Goal: Transaction & Acquisition: Book appointment/travel/reservation

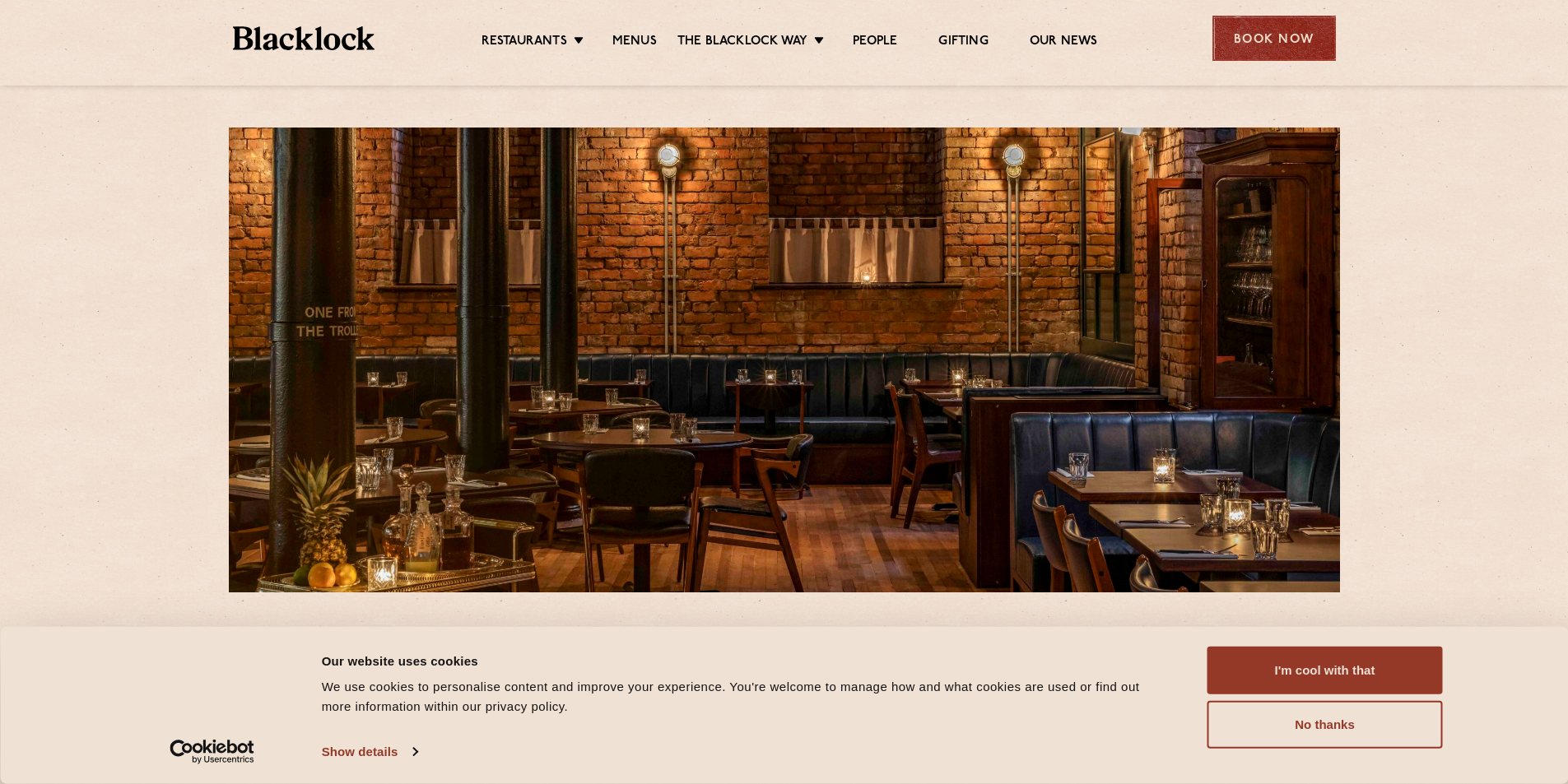
click at [1281, 32] on div "Book Now" at bounding box center [1273, 38] width 123 height 45
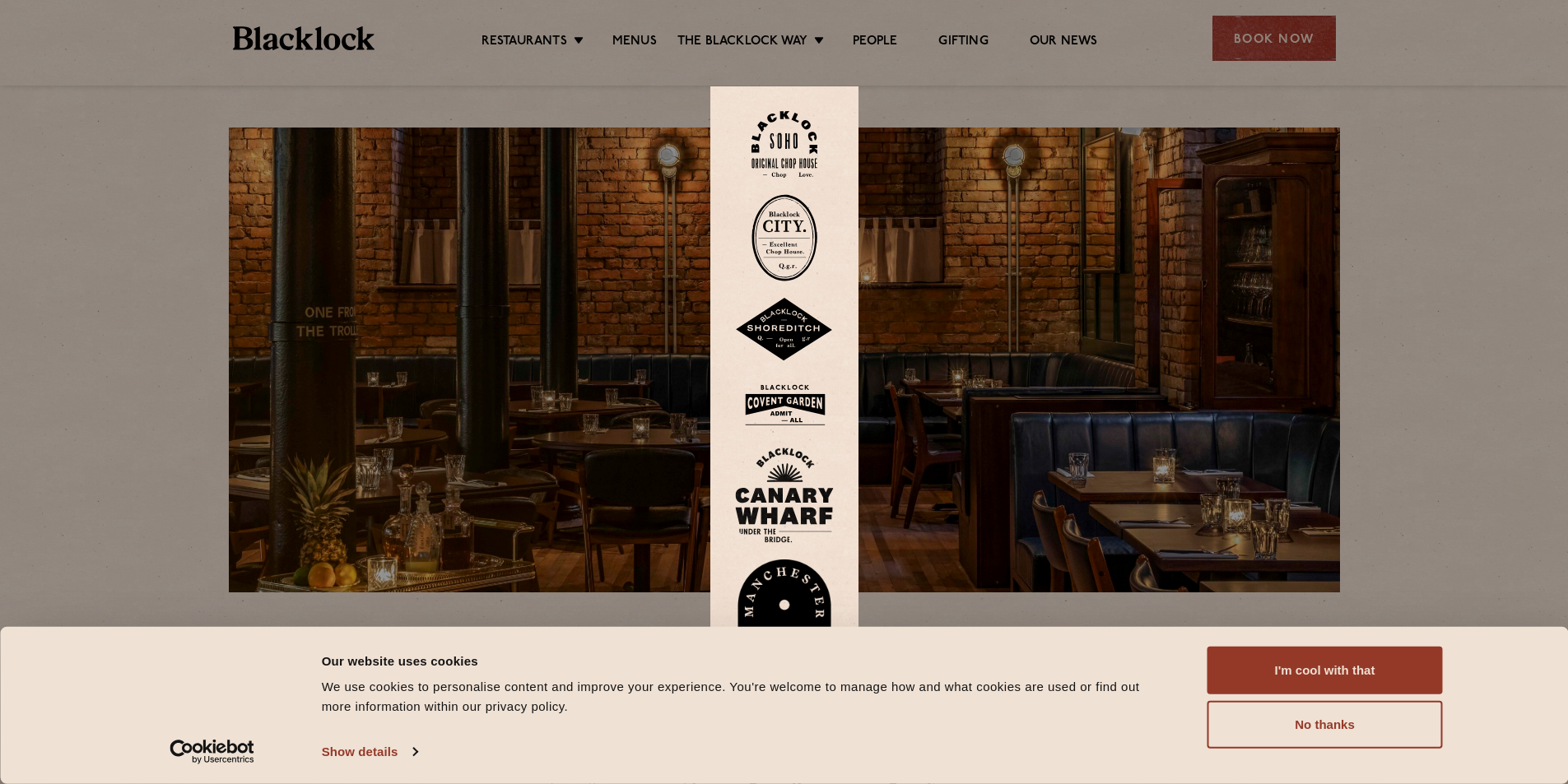
click at [800, 583] on img at bounding box center [784, 615] width 99 height 113
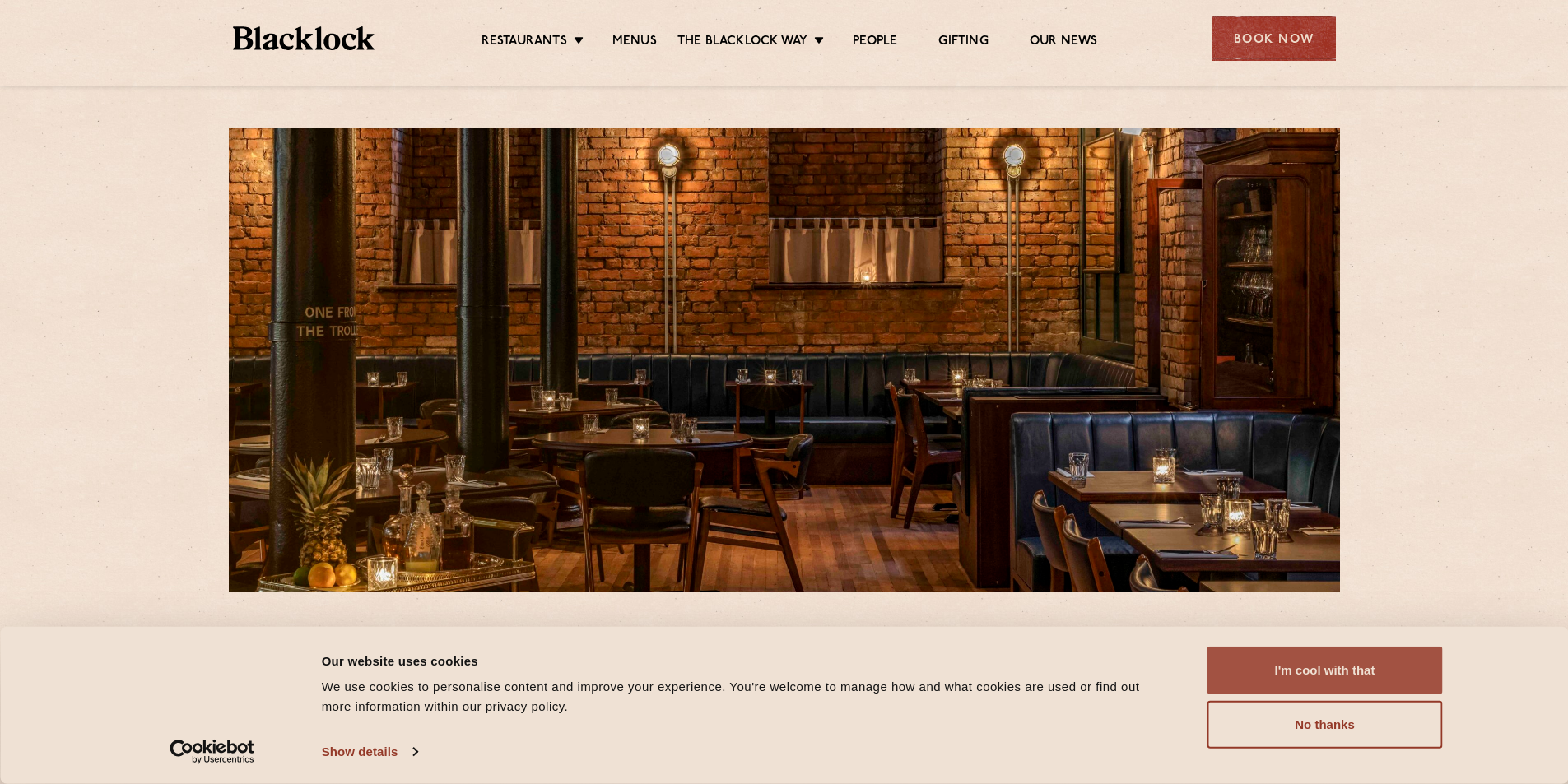
click at [1270, 675] on button "I'm cool with that" at bounding box center [1325, 671] width 236 height 48
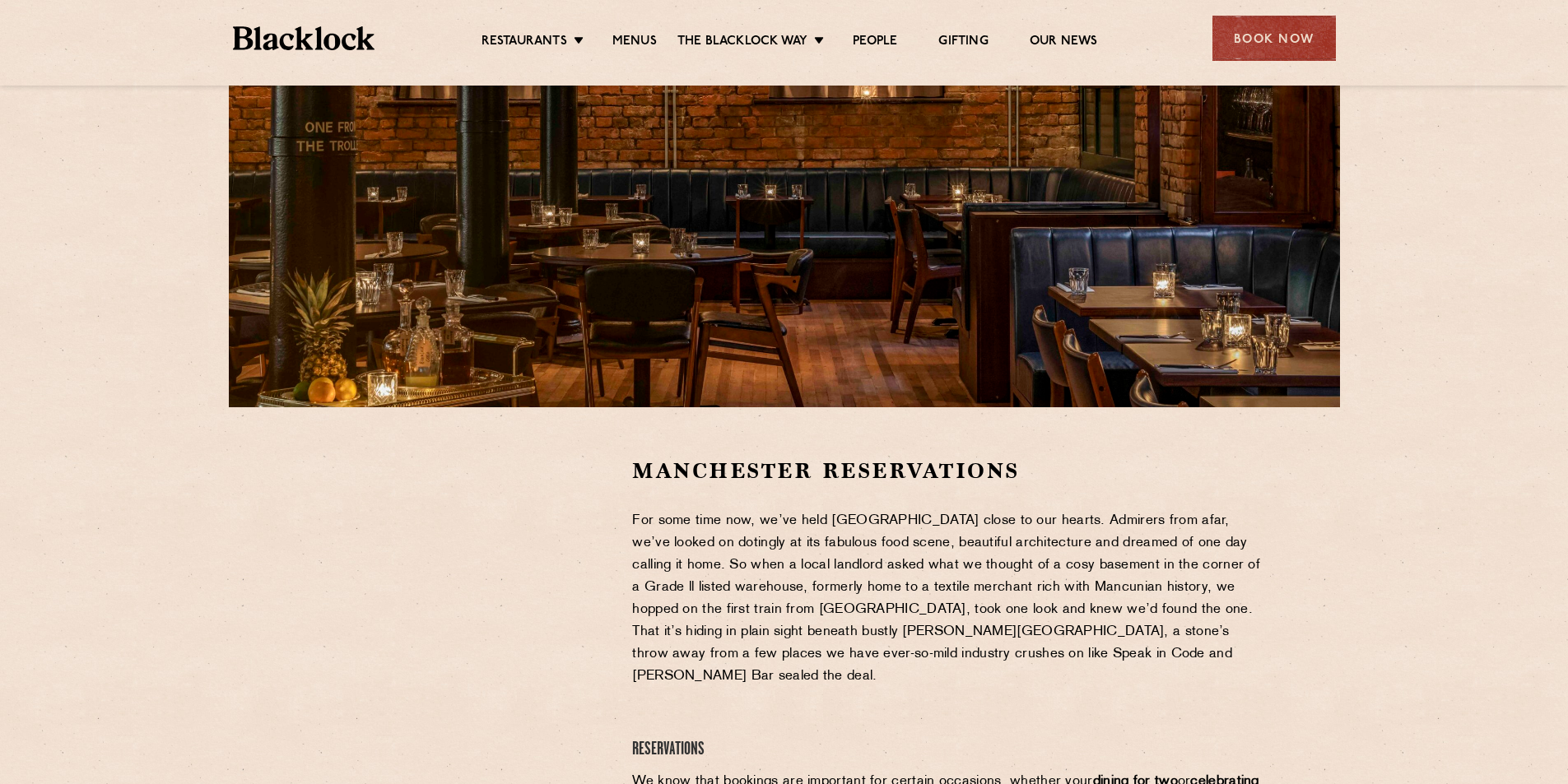
scroll to position [82, 0]
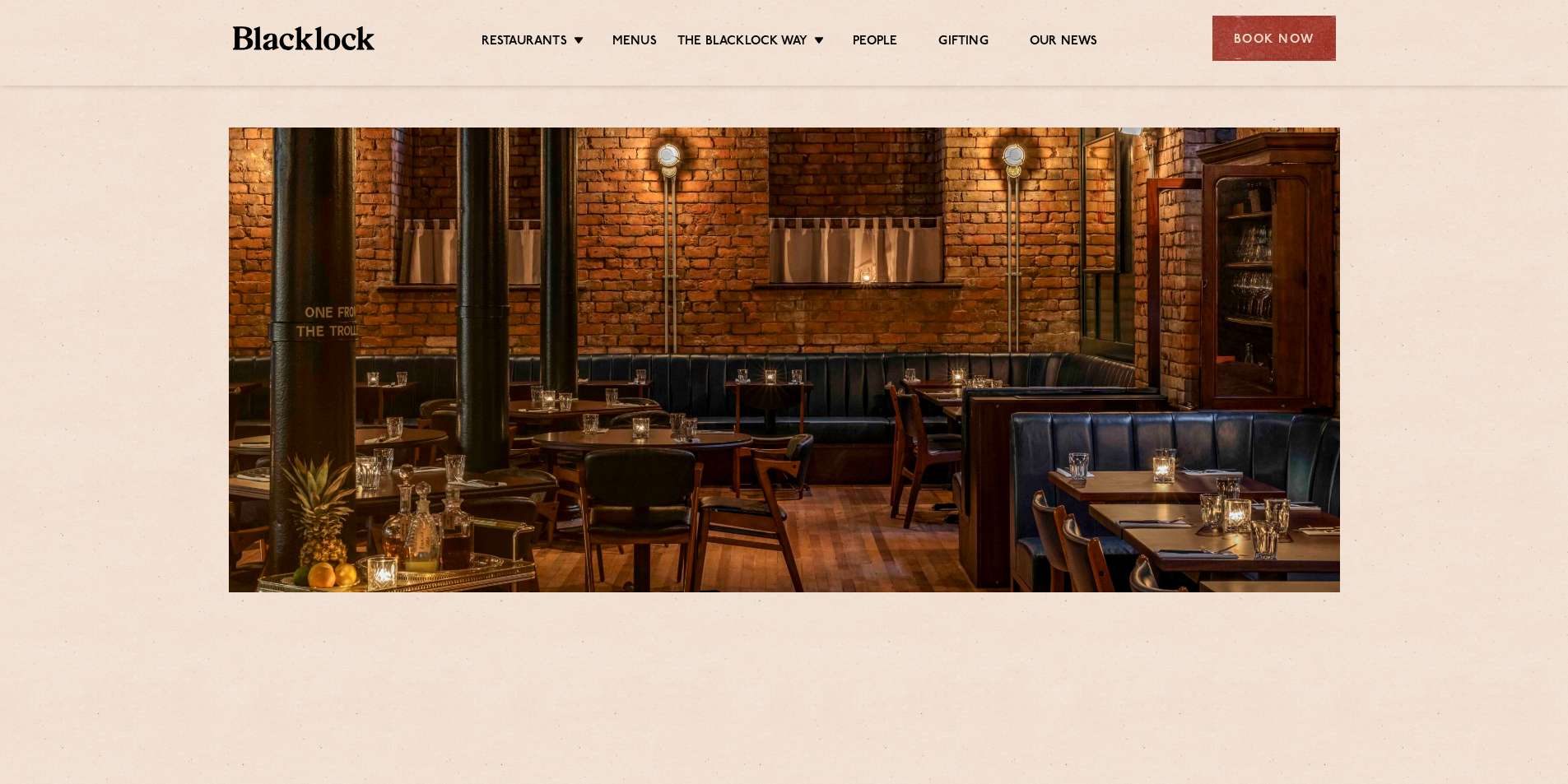
click at [1195, 41] on ul "Restaurants Soho City Shoreditch Covent Garden Canary Wharf Manchester Birmingh…" at bounding box center [789, 38] width 828 height 26
click at [1253, 44] on div "Book Now" at bounding box center [1273, 38] width 123 height 45
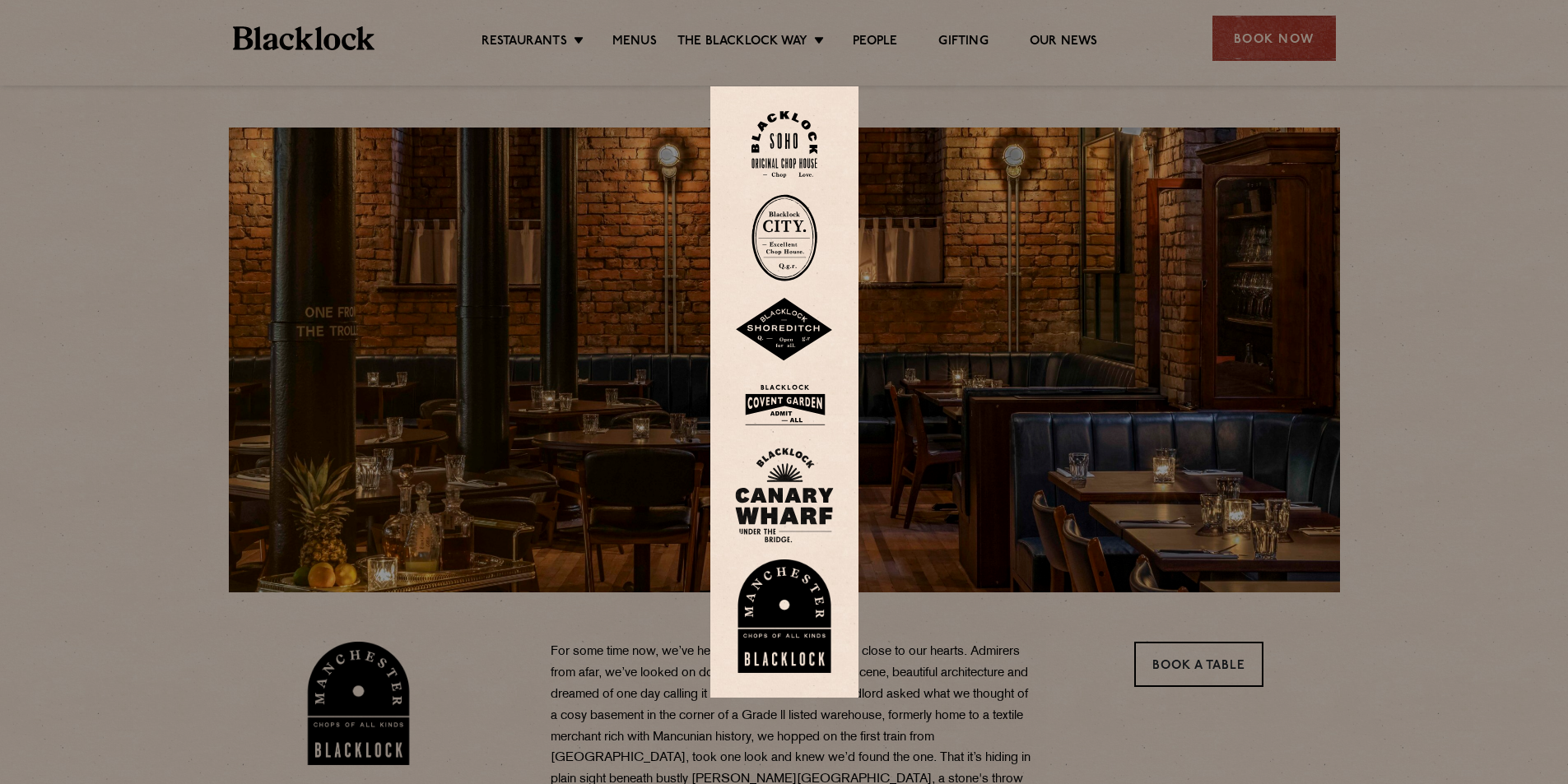
click at [809, 607] on img at bounding box center [784, 615] width 99 height 113
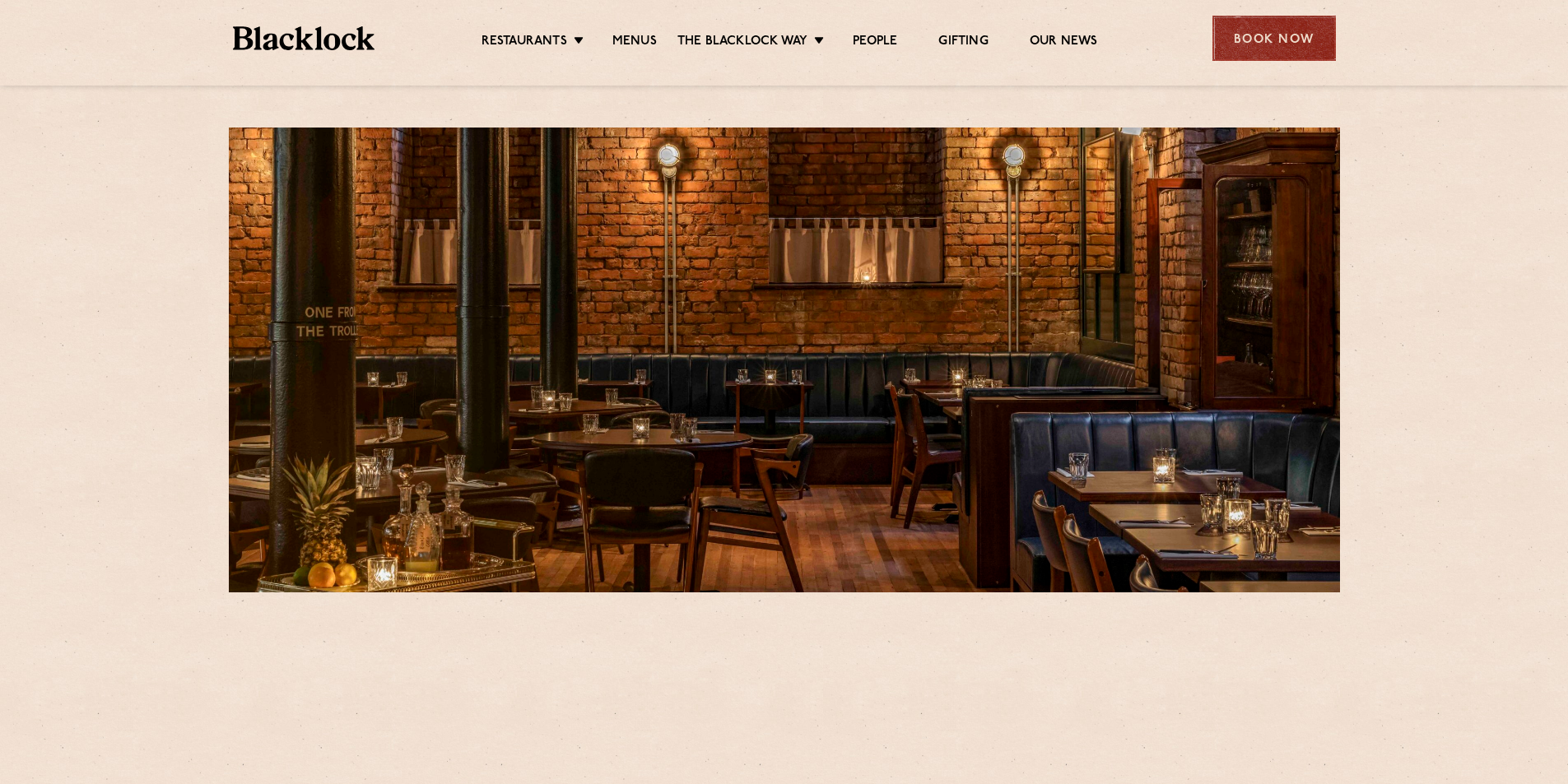
click at [1276, 28] on div "Book Now" at bounding box center [1273, 38] width 123 height 45
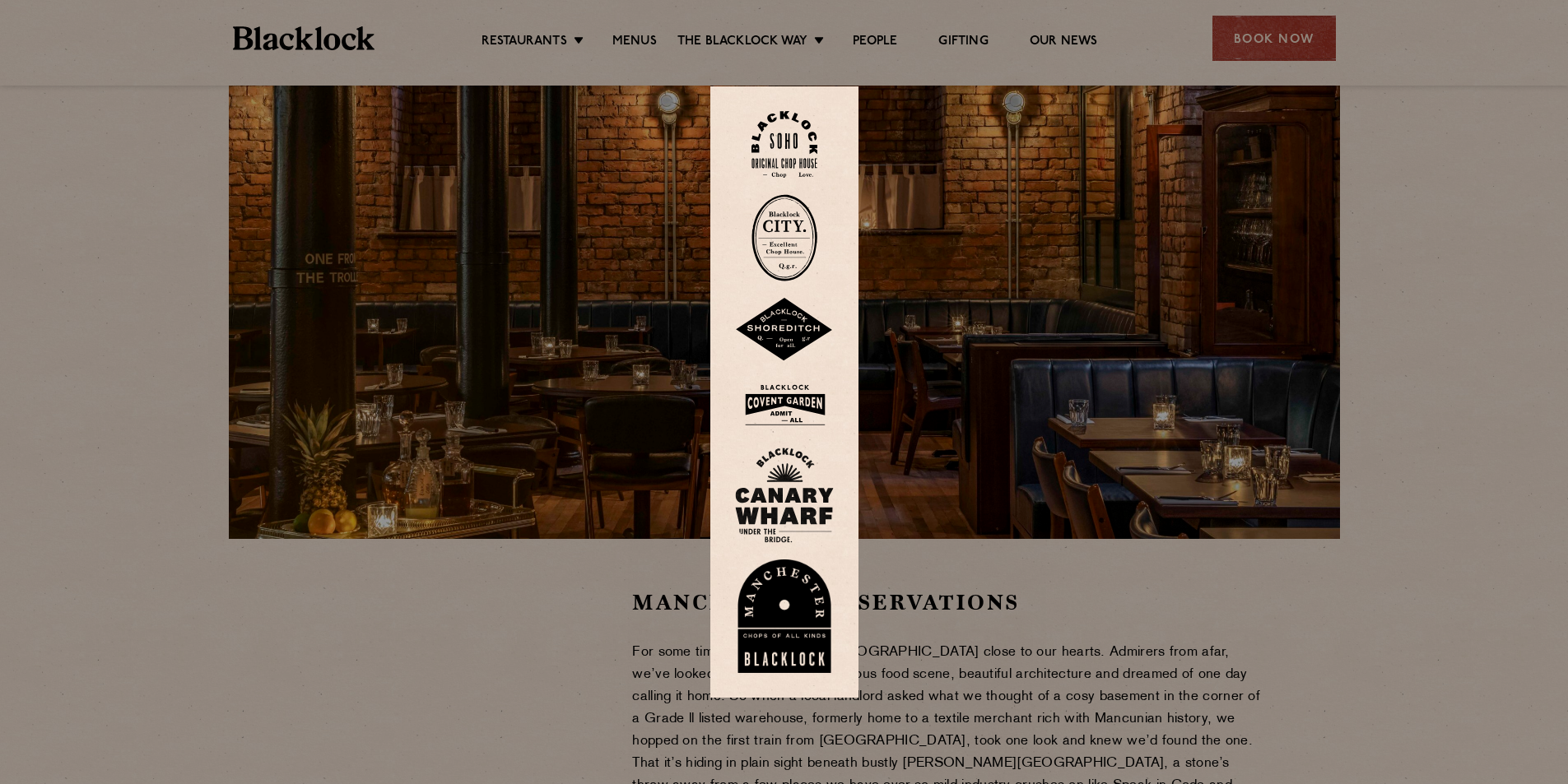
scroll to position [82, 0]
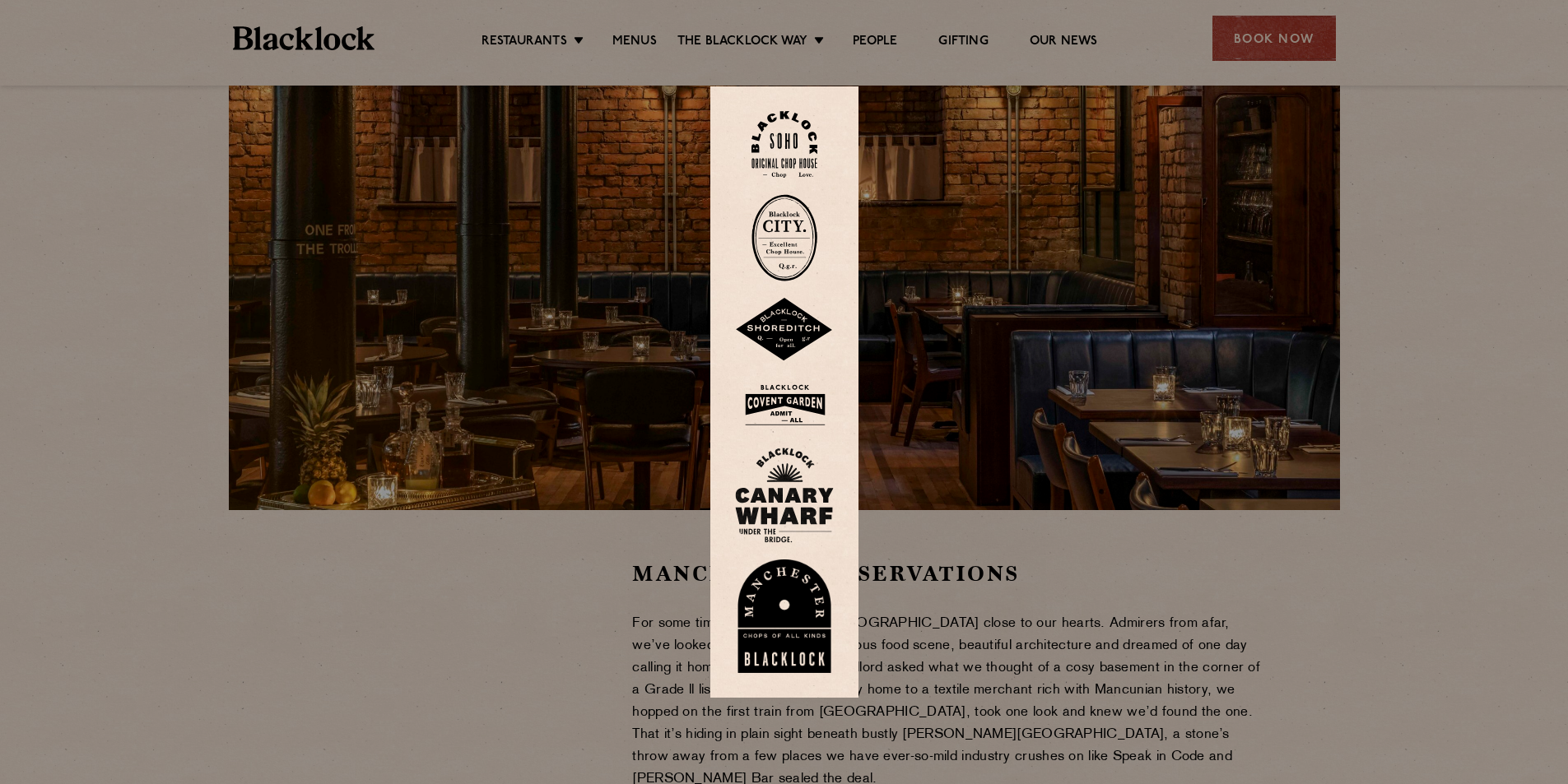
click at [775, 607] on img at bounding box center [784, 615] width 99 height 113
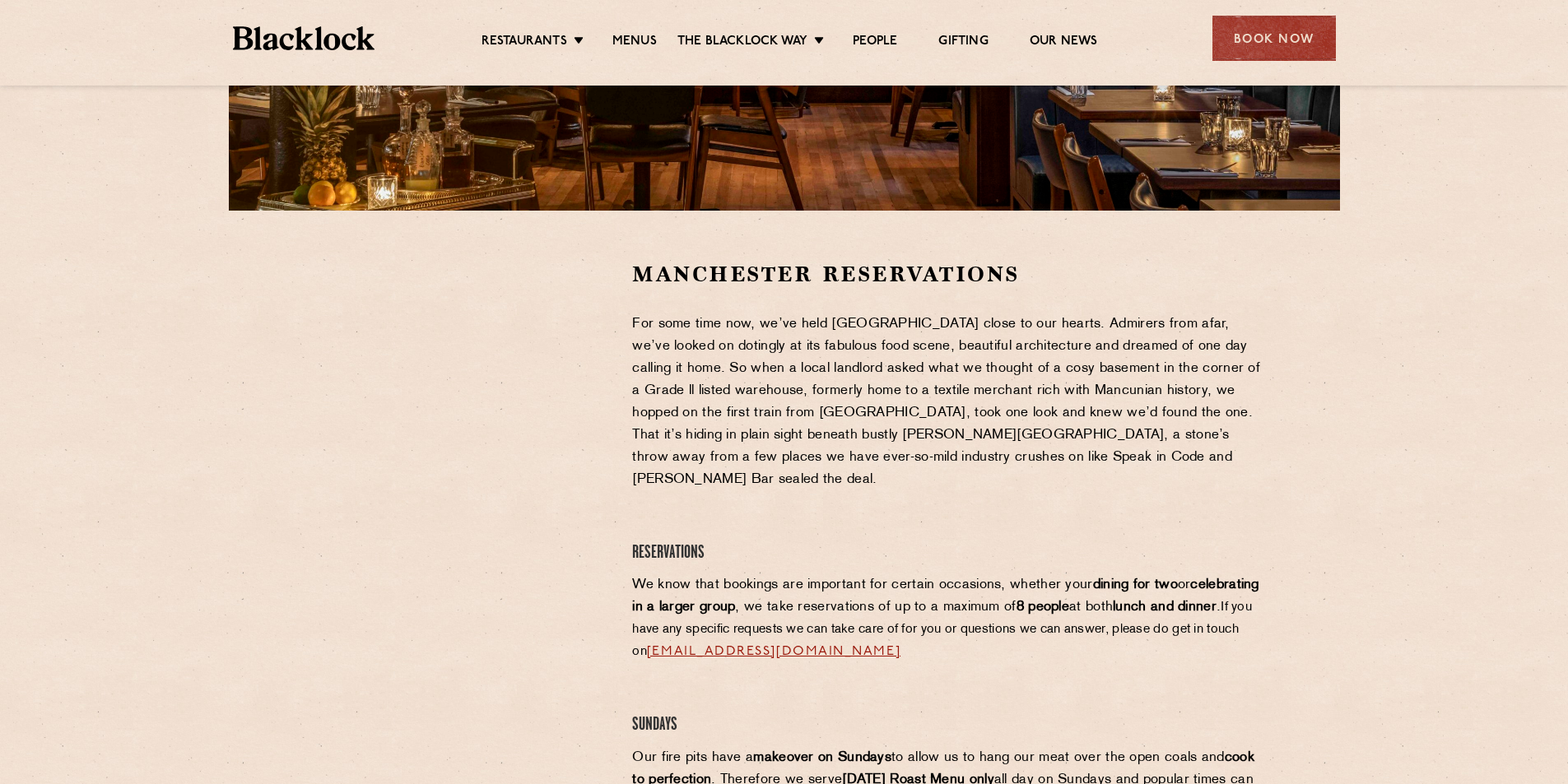
scroll to position [411, 0]
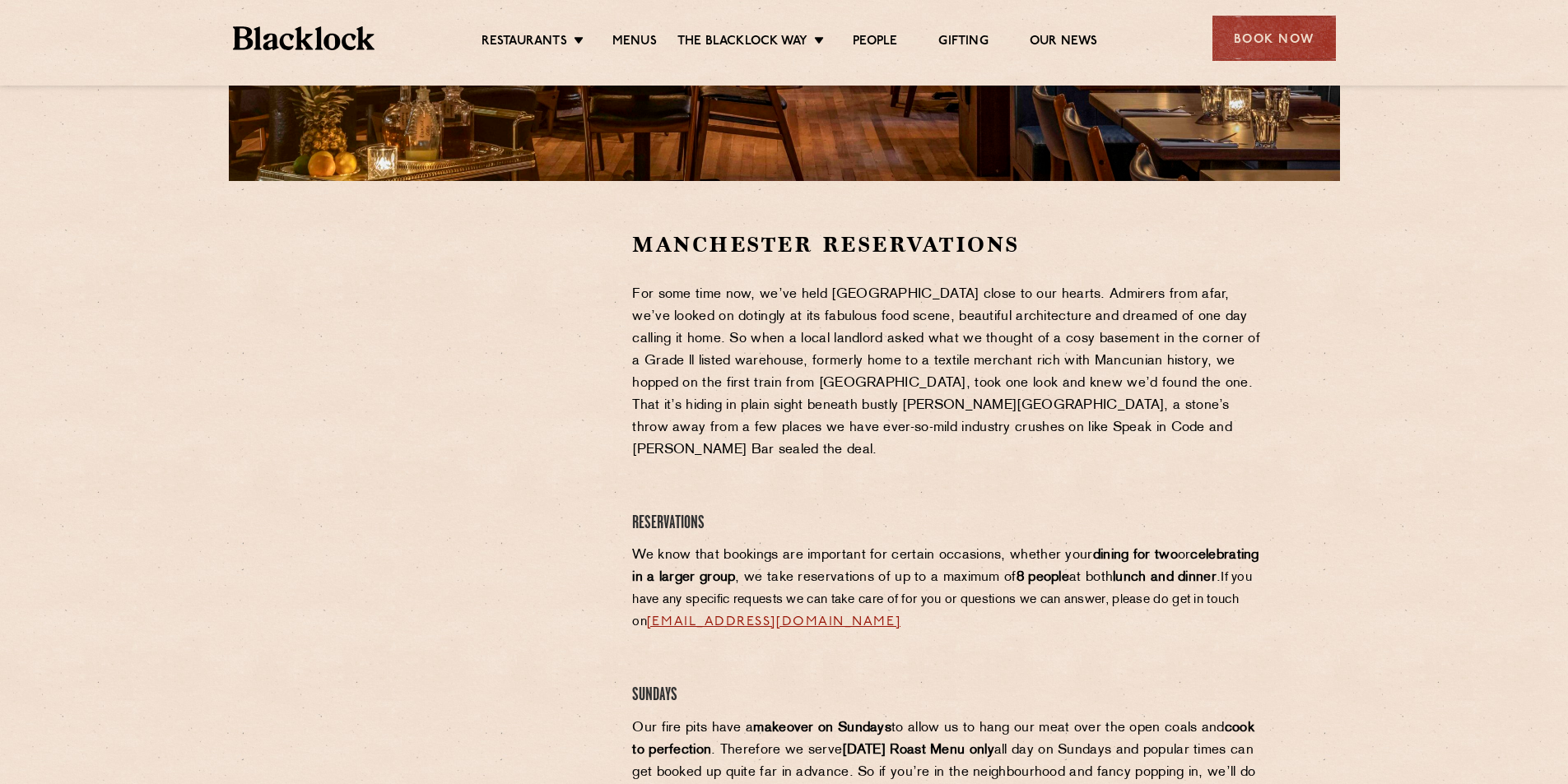
drag, startPoint x: 471, startPoint y: 241, endPoint x: 566, endPoint y: 536, distance: 309.9
click at [566, 536] on div at bounding box center [455, 718] width 327 height 975
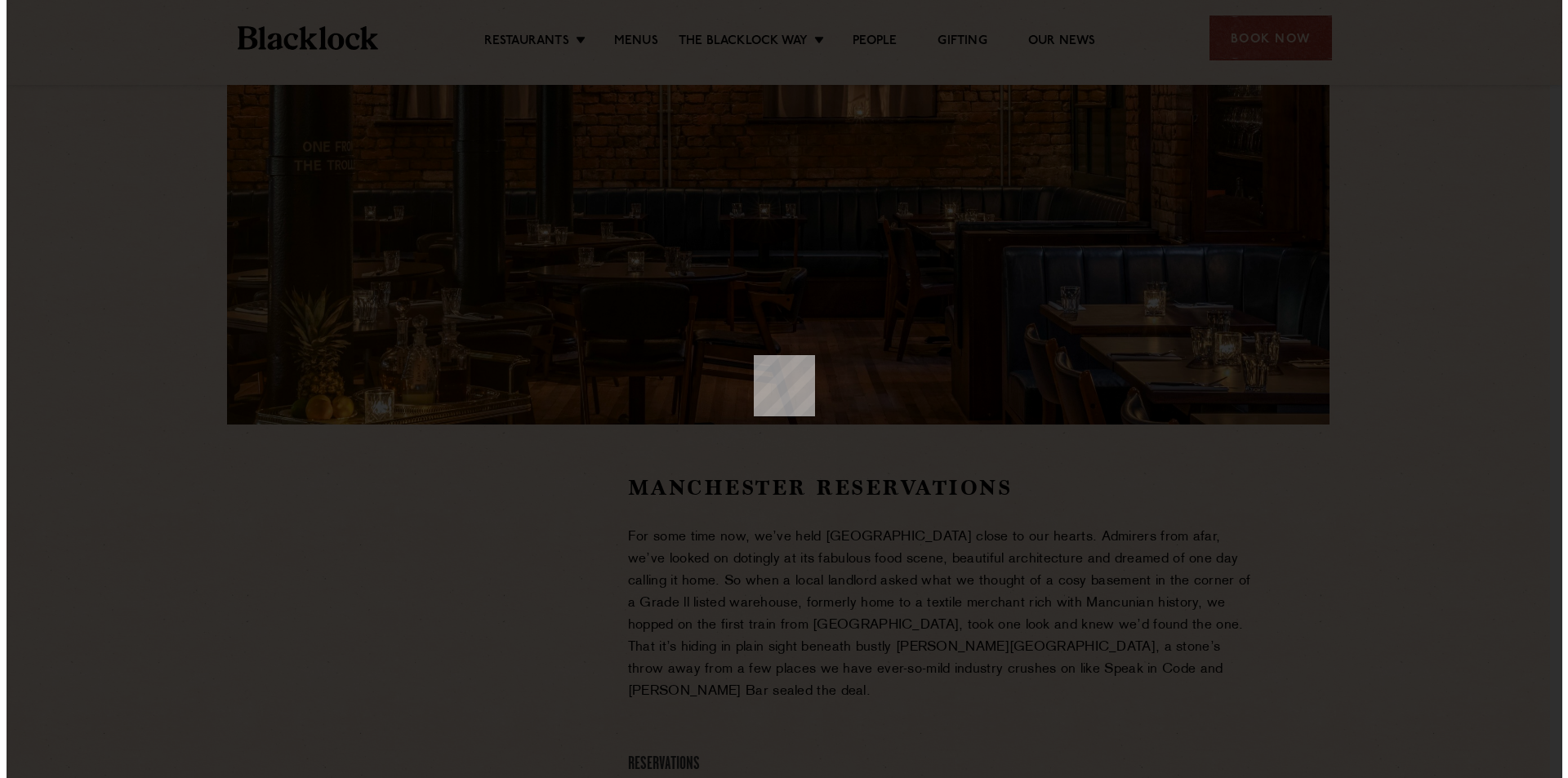
scroll to position [0, 0]
